Goal: Task Accomplishment & Management: Complete application form

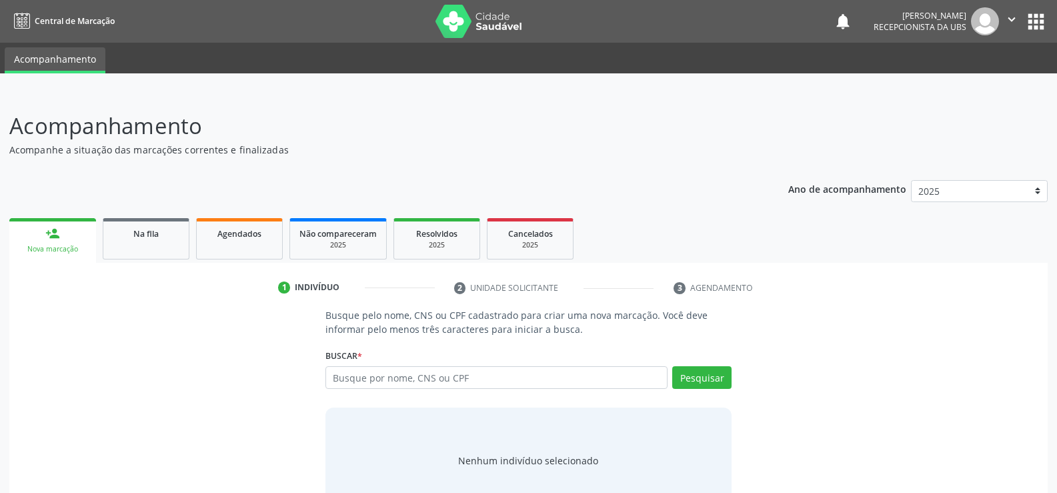
scroll to position [40, 0]
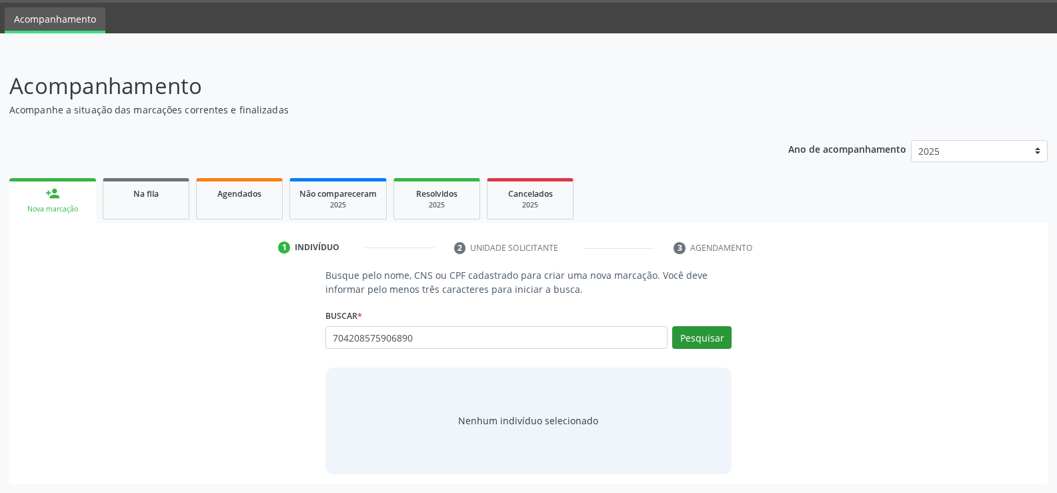
type input "704208575906890"
click at [705, 338] on button "Pesquisar" at bounding box center [701, 337] width 59 height 23
type input "704208575906890"
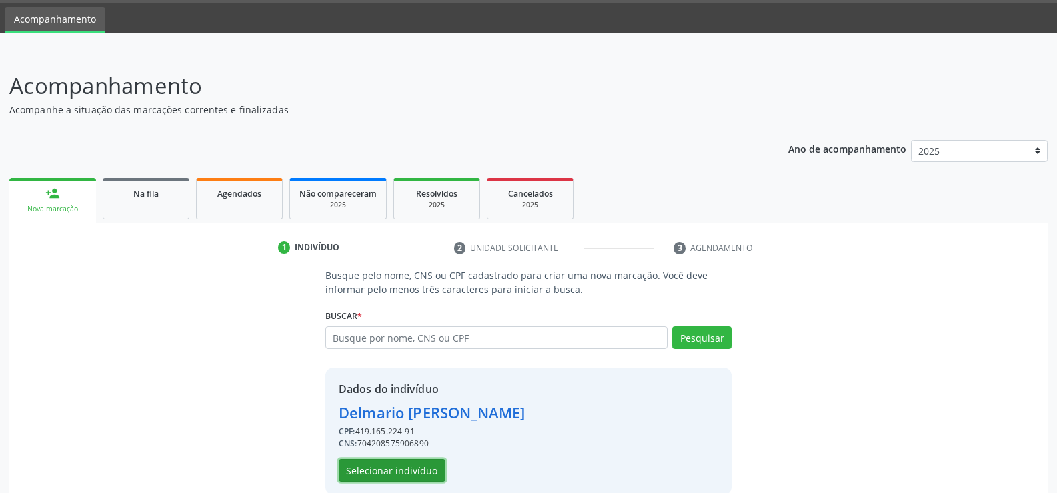
click at [409, 467] on button "Selecionar indivíduo" at bounding box center [392, 470] width 107 height 23
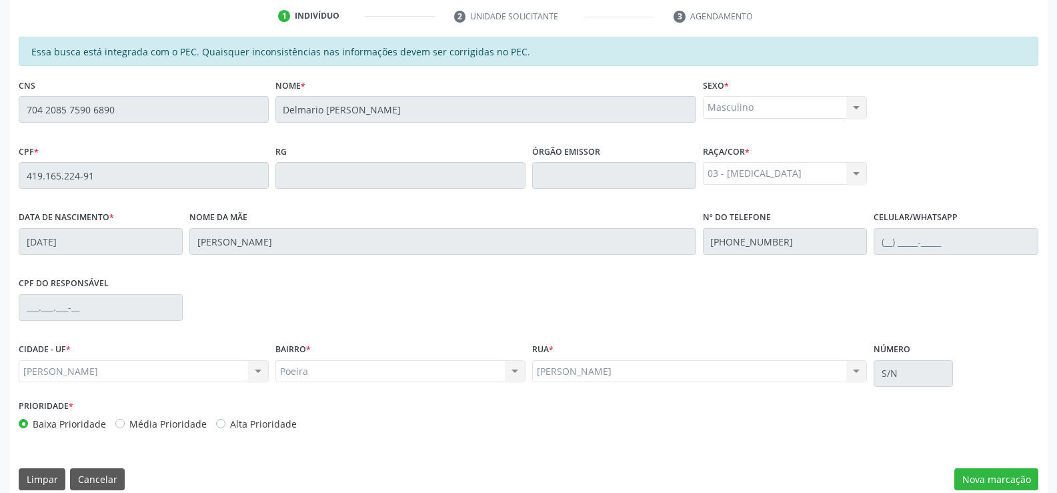
scroll to position [287, 0]
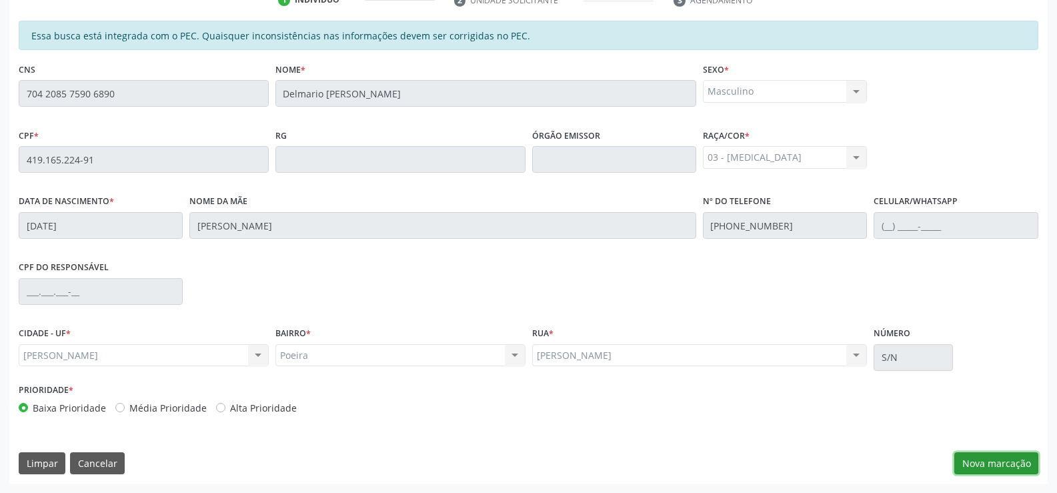
click at [973, 463] on button "Nova marcação" at bounding box center [996, 463] width 84 height 23
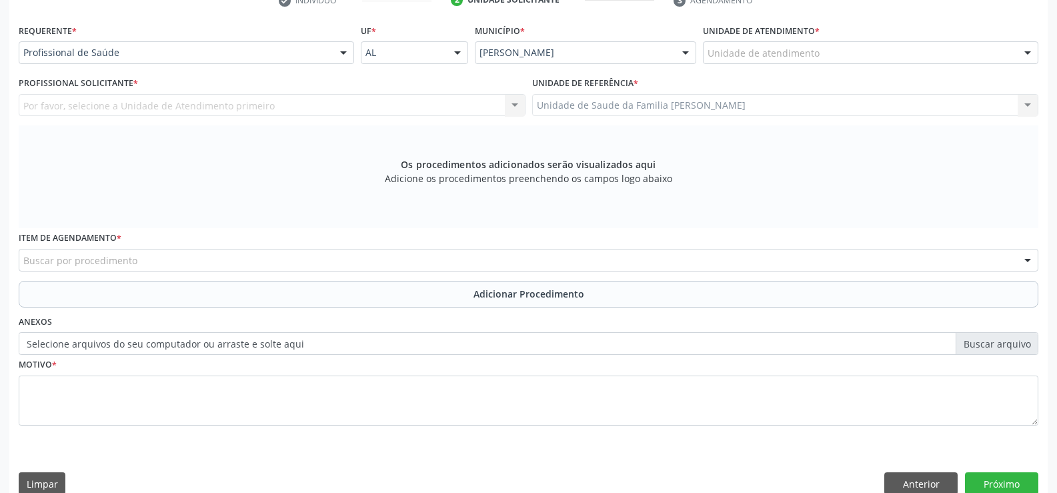
scroll to position [288, 0]
click at [343, 55] on div at bounding box center [343, 52] width 20 height 23
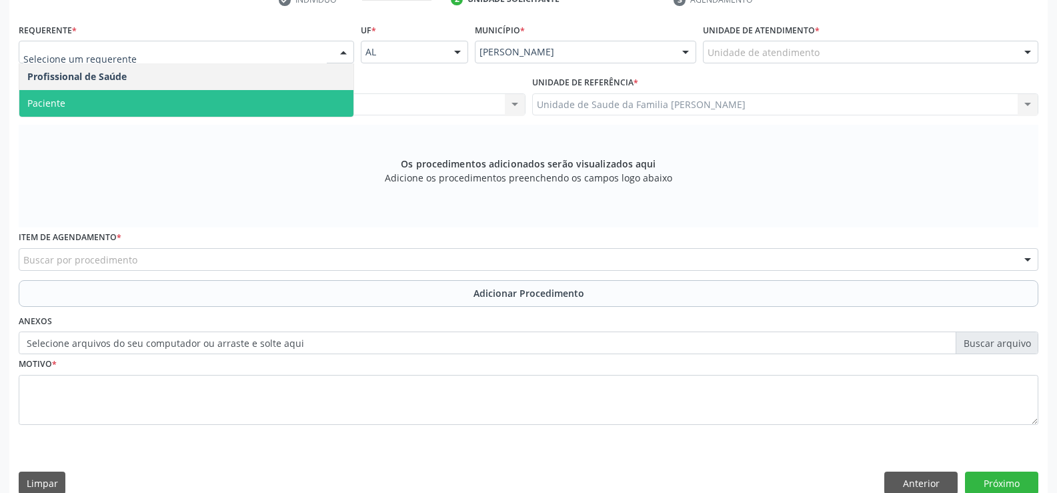
click at [263, 103] on span "Paciente" at bounding box center [186, 103] width 334 height 27
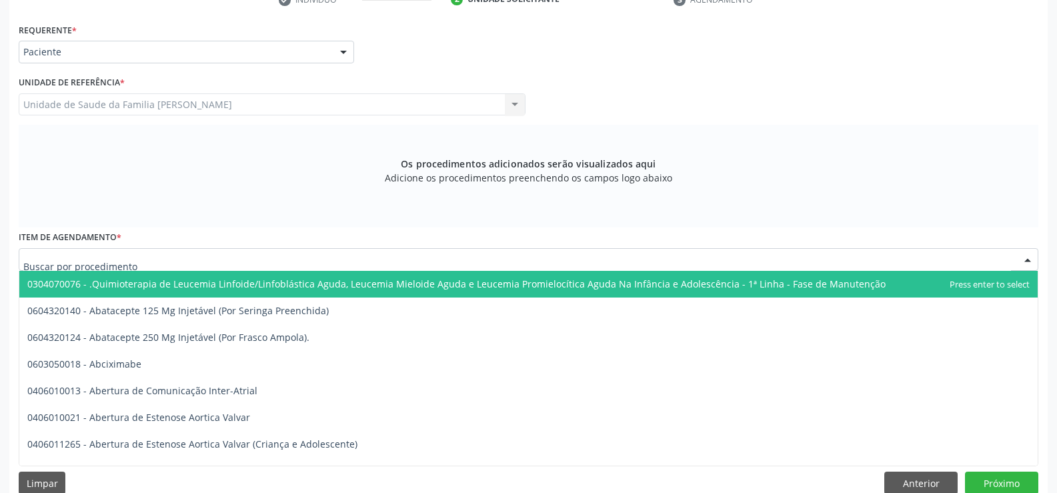
click at [274, 258] on div at bounding box center [528, 259] width 1019 height 23
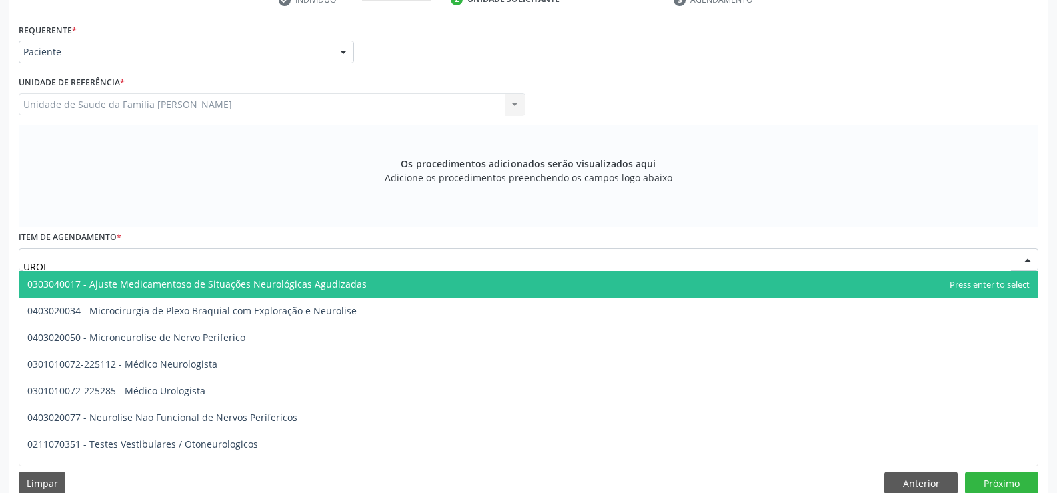
type input "UROLO"
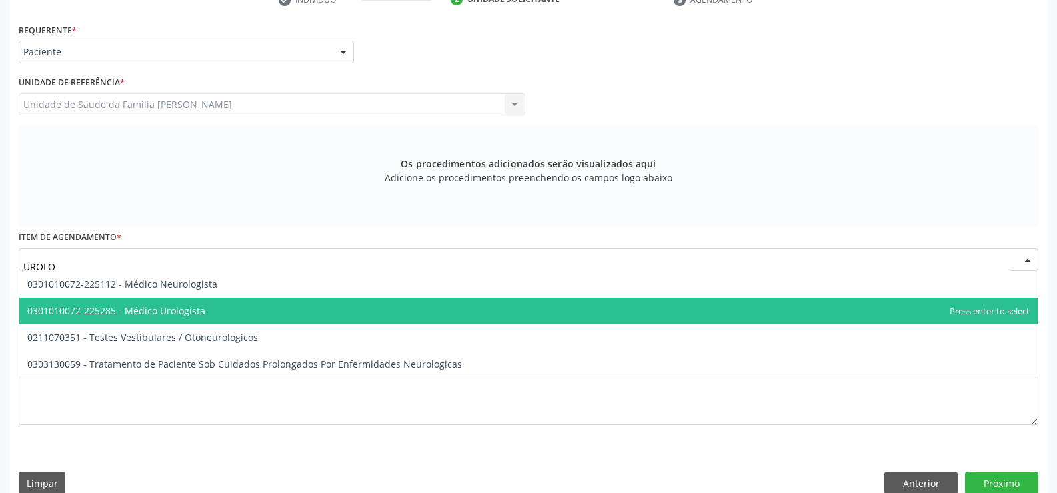
click at [151, 309] on span "0301010072-225285 - Médico Urologista" at bounding box center [116, 310] width 178 height 13
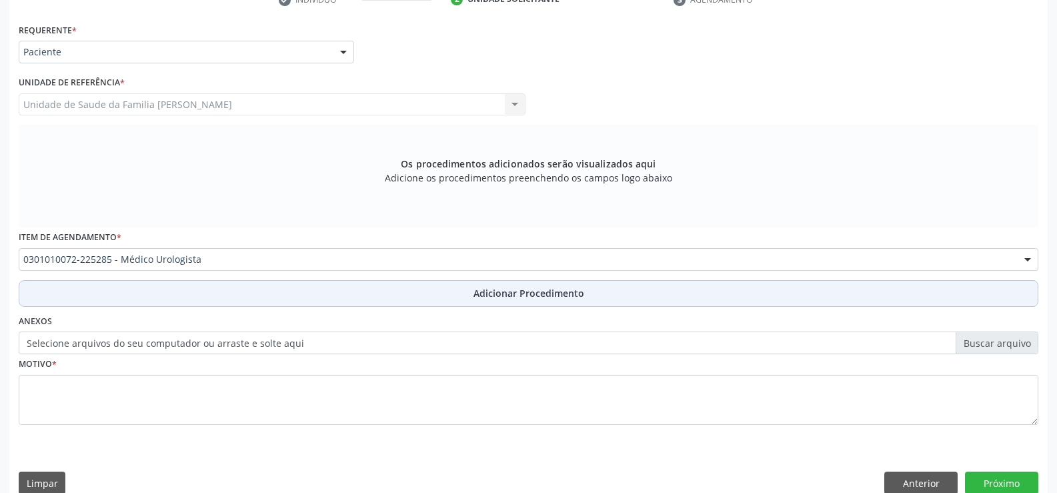
click at [539, 293] on span "Adicionar Procedimento" at bounding box center [528, 293] width 111 height 14
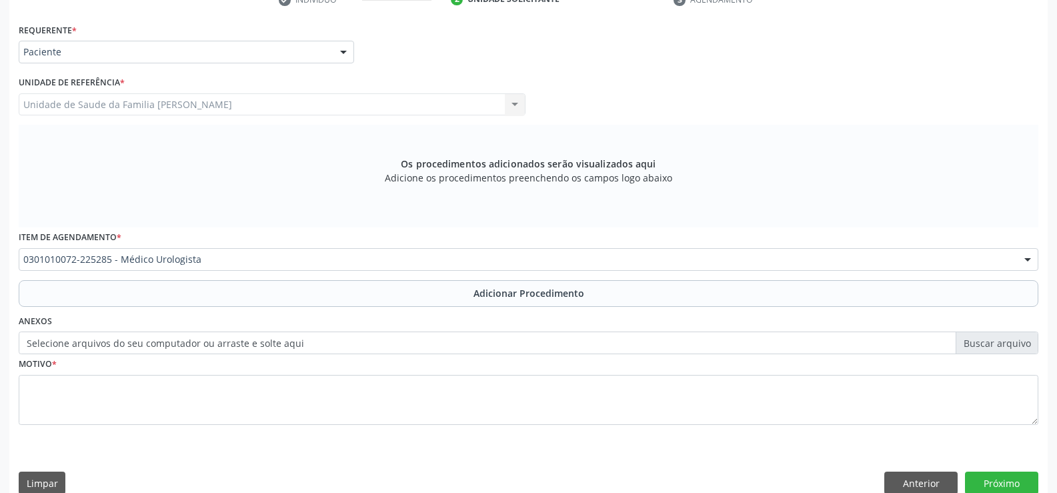
scroll to position [257, 0]
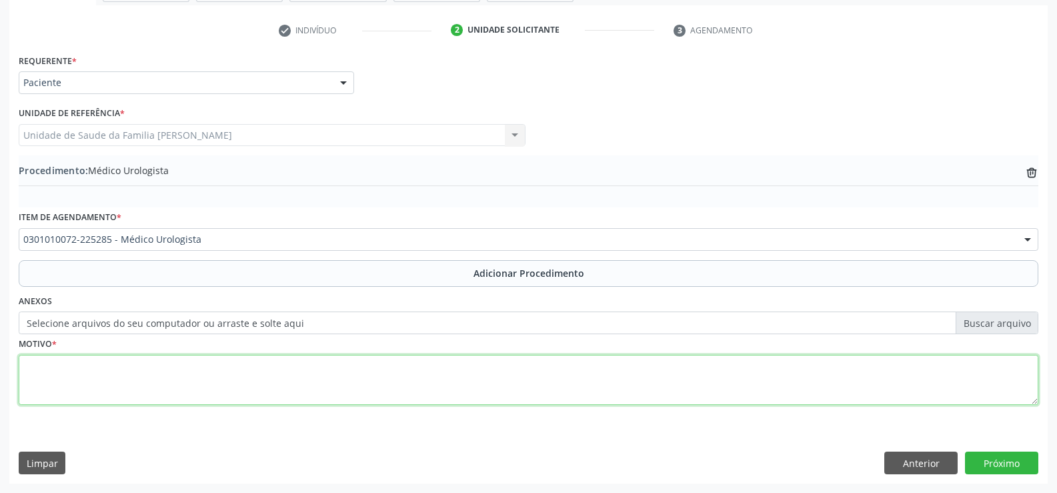
click at [370, 387] on textarea at bounding box center [528, 380] width 1019 height 51
type textarea "C61 NEOPLASIA MALIGNA DA PROSTATA"
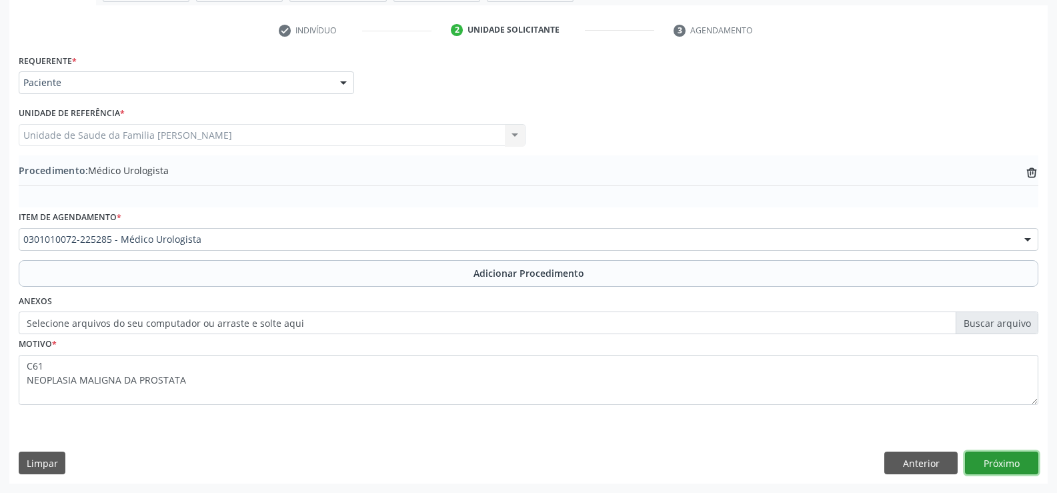
click at [1006, 463] on button "Próximo" at bounding box center [1001, 462] width 73 height 23
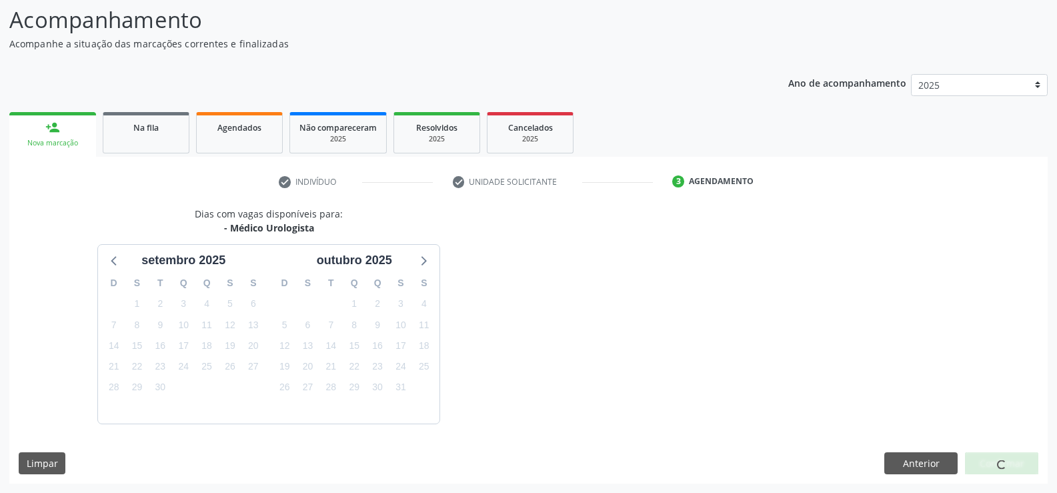
scroll to position [145, 0]
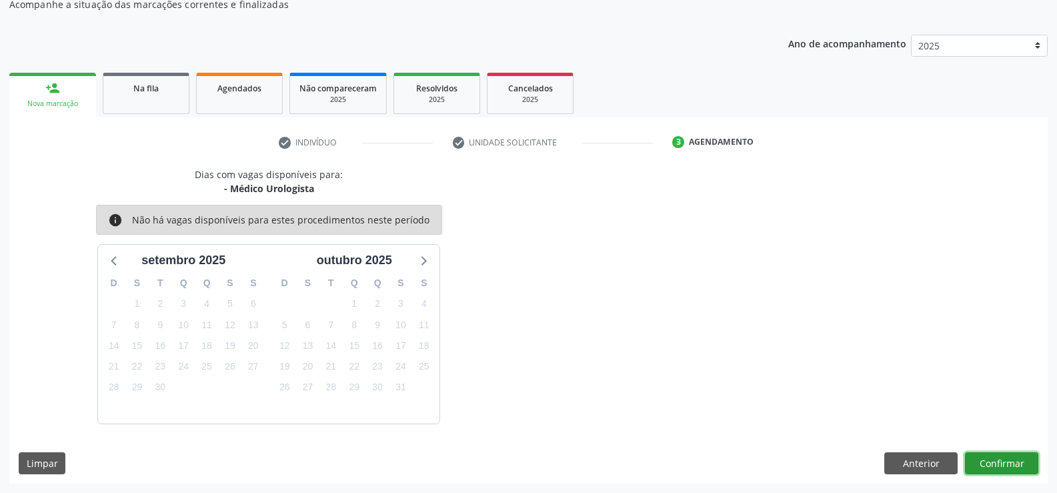
click at [992, 460] on button "Confirmar" at bounding box center [1001, 463] width 73 height 23
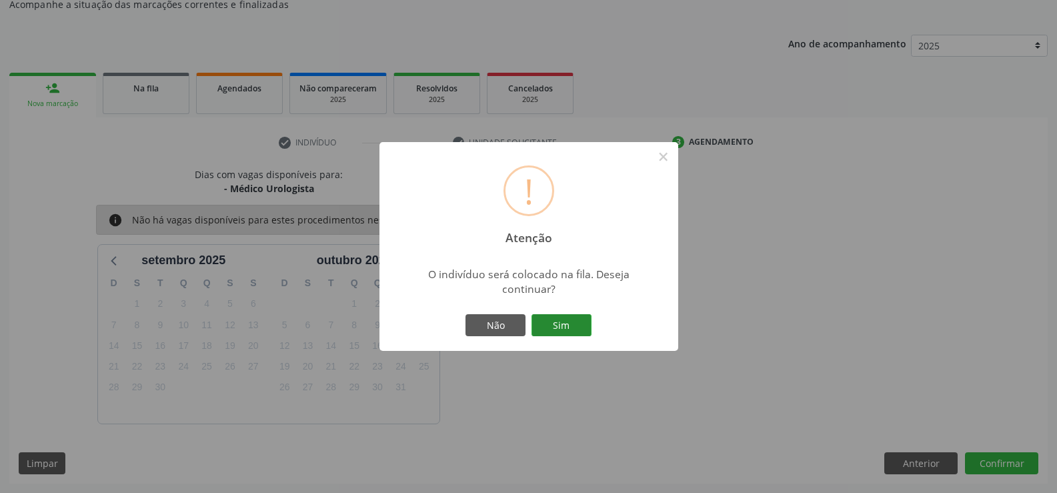
click at [567, 325] on button "Sim" at bounding box center [561, 325] width 60 height 23
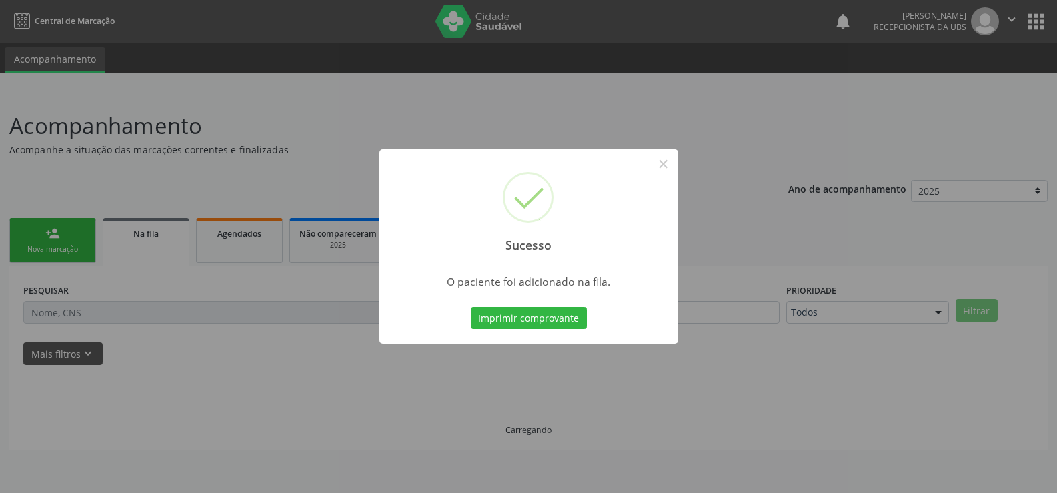
scroll to position [0, 0]
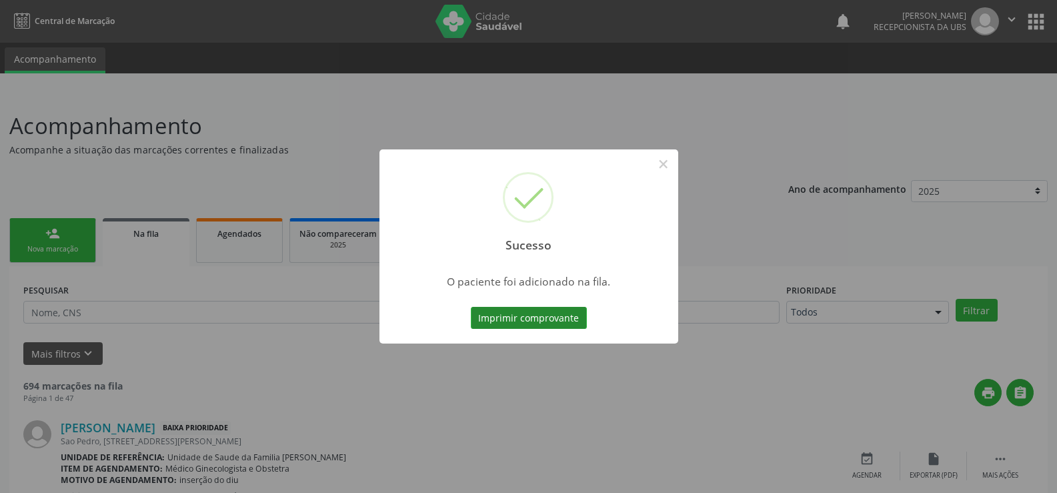
click at [540, 317] on button "Imprimir comprovante" at bounding box center [529, 318] width 116 height 23
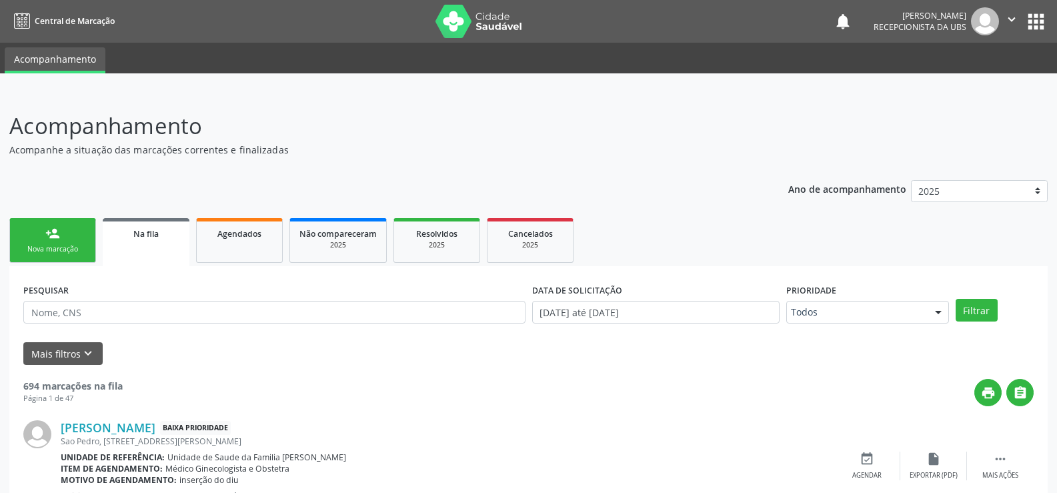
click at [69, 236] on link "person_add Nova marcação" at bounding box center [52, 240] width 87 height 45
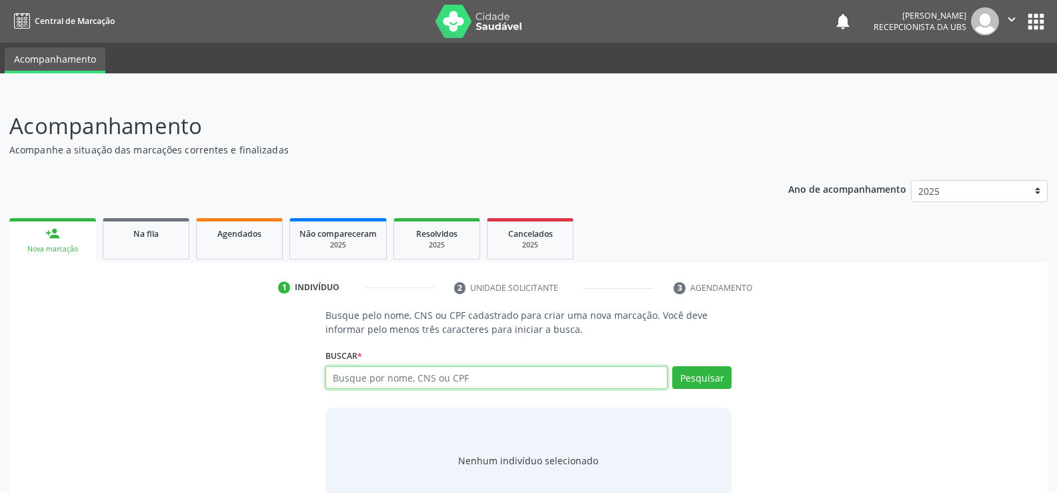
click at [537, 375] on input "text" at bounding box center [496, 377] width 342 height 23
type input "70420174758583"
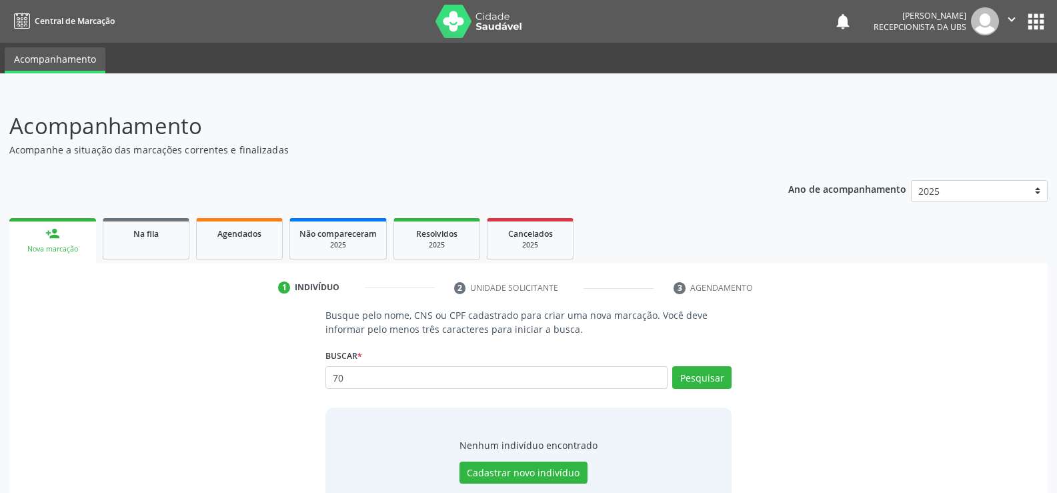
type input "7"
type input "704201747548583"
click at [707, 377] on button "Pesquisar" at bounding box center [701, 377] width 59 height 23
type input "704201747548583"
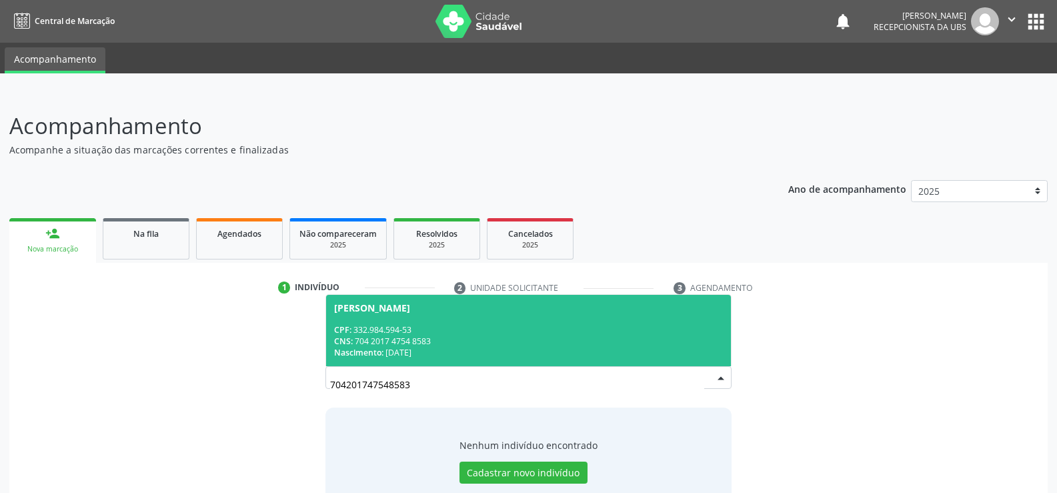
click at [537, 327] on div "CPF: 332.984.594-53" at bounding box center [528, 329] width 389 height 11
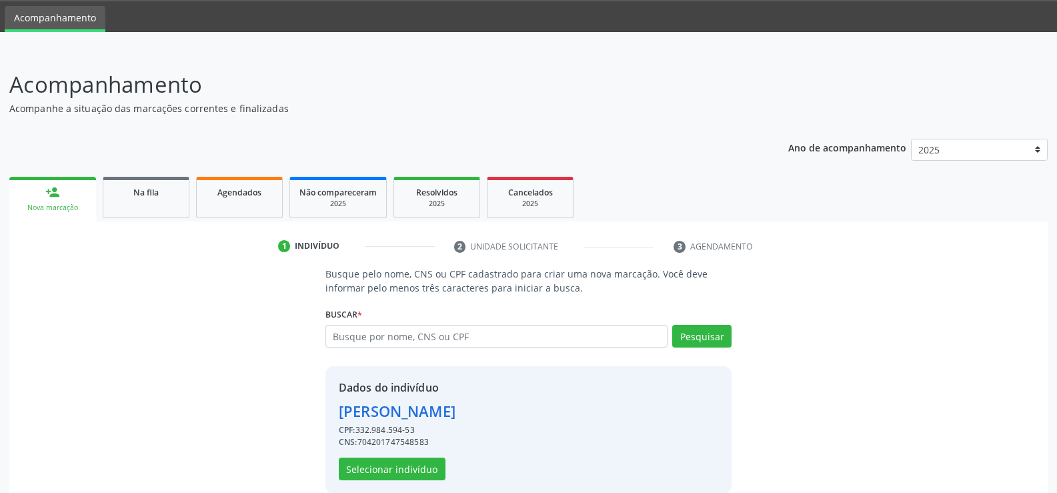
scroll to position [61, 0]
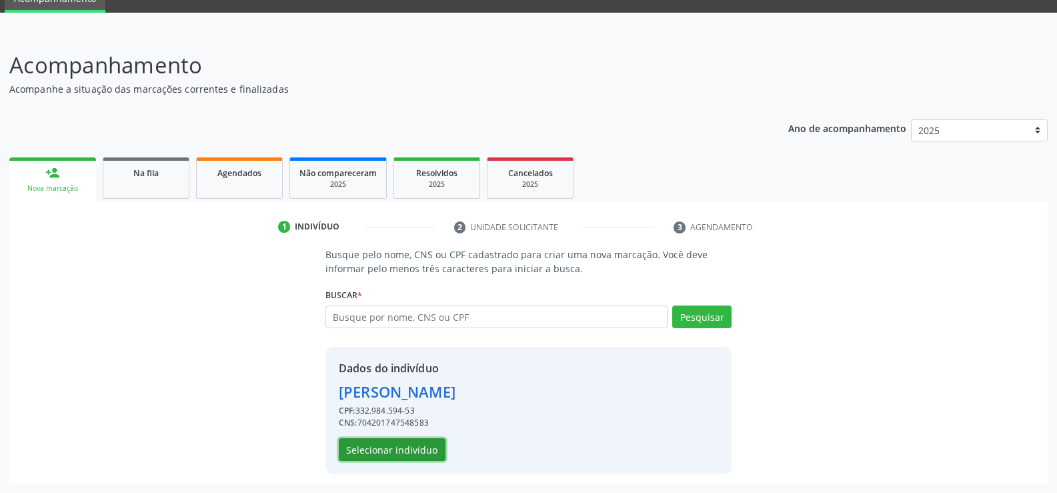
click at [425, 453] on button "Selecionar indivíduo" at bounding box center [392, 449] width 107 height 23
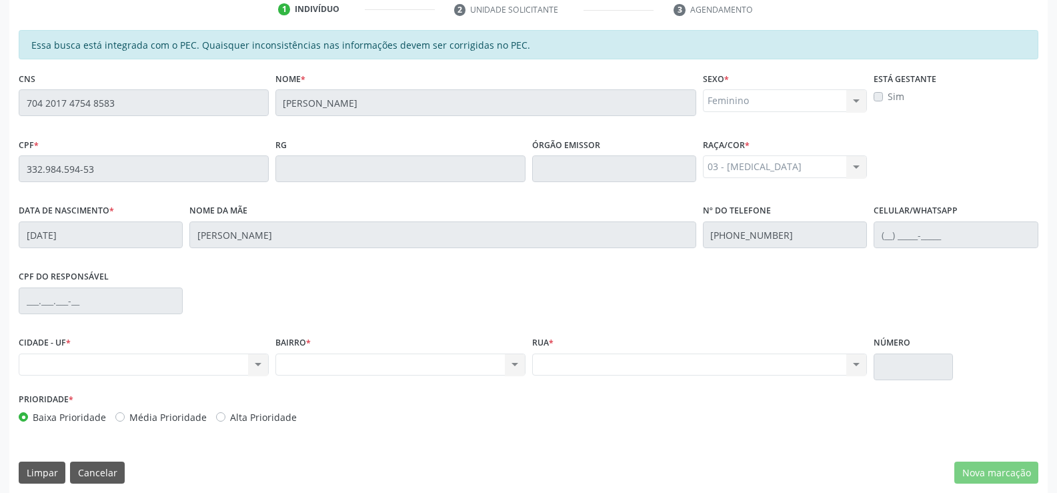
scroll to position [287, 0]
